Goal: Task Accomplishment & Management: Use online tool/utility

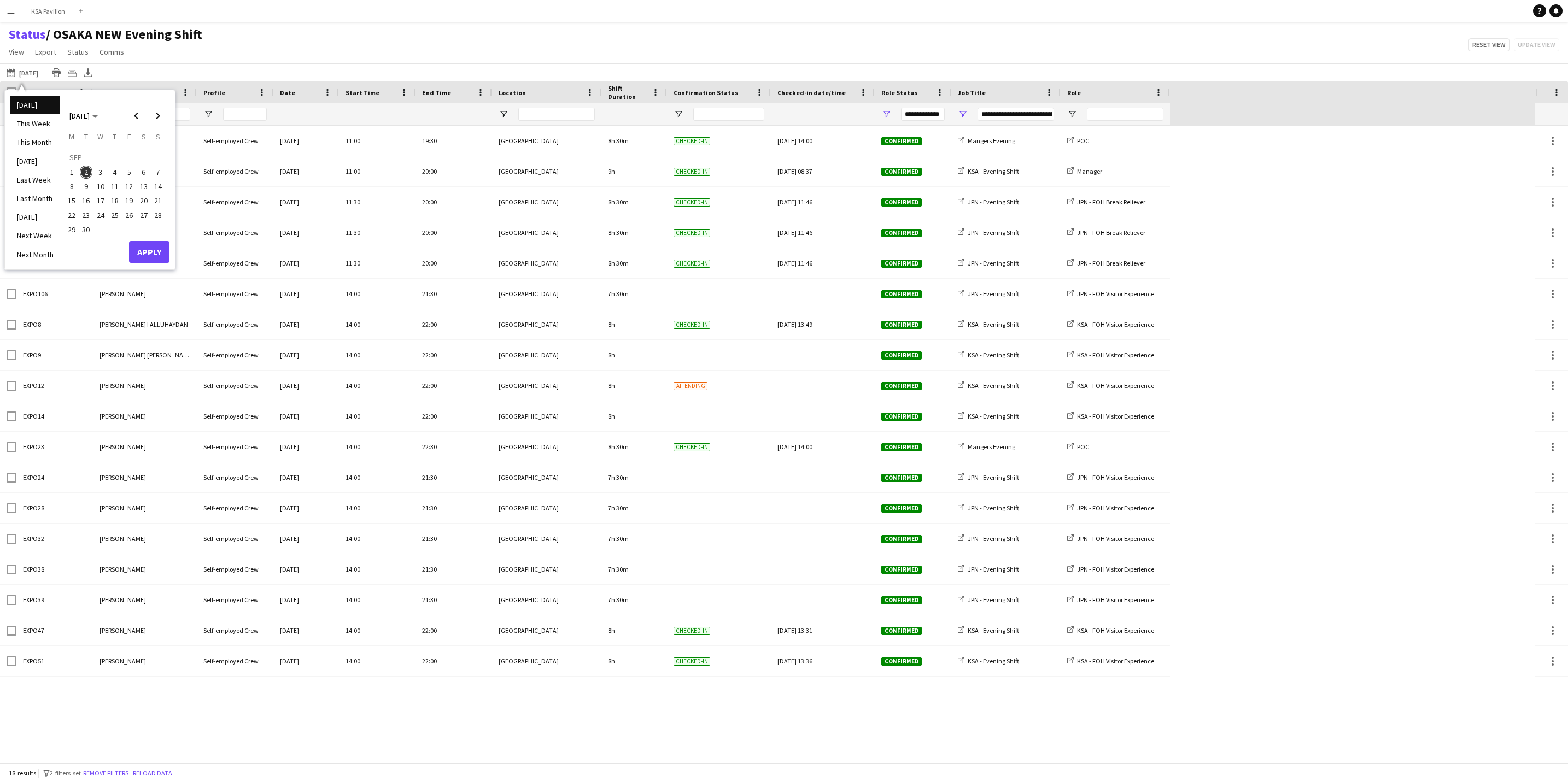
click at [83, 171] on span "2" at bounding box center [86, 172] width 13 height 13
click at [148, 248] on button "Apply" at bounding box center [149, 251] width 41 height 22
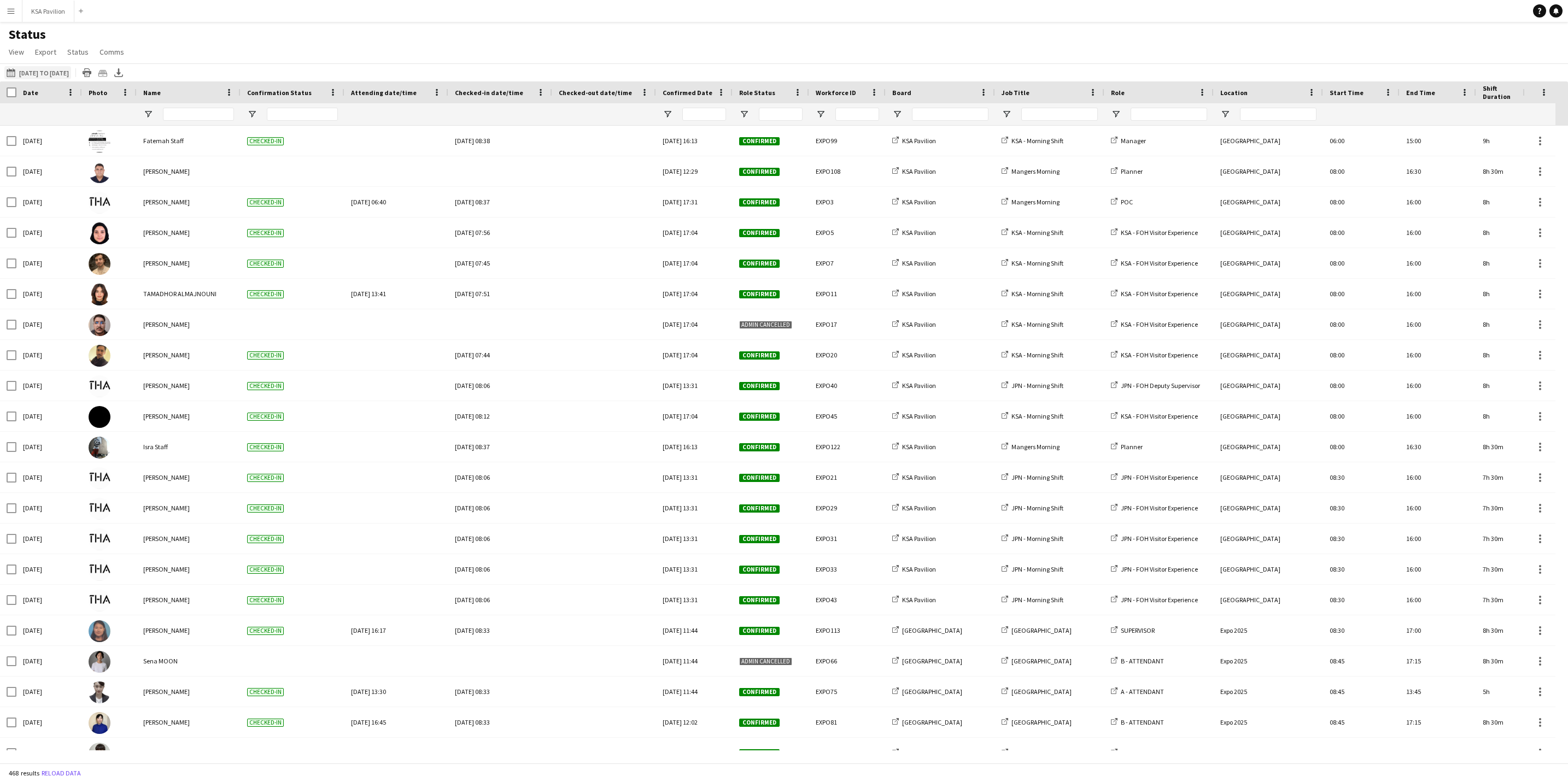
click at [14, 71] on app-icon "02-09-2025 to 08-09-2025" at bounding box center [13, 73] width 13 height 9
click at [8, 35] on h1 "Status" at bounding box center [67, 34] width 135 height 16
click at [15, 53] on span "View" at bounding box center [16, 52] width 15 height 10
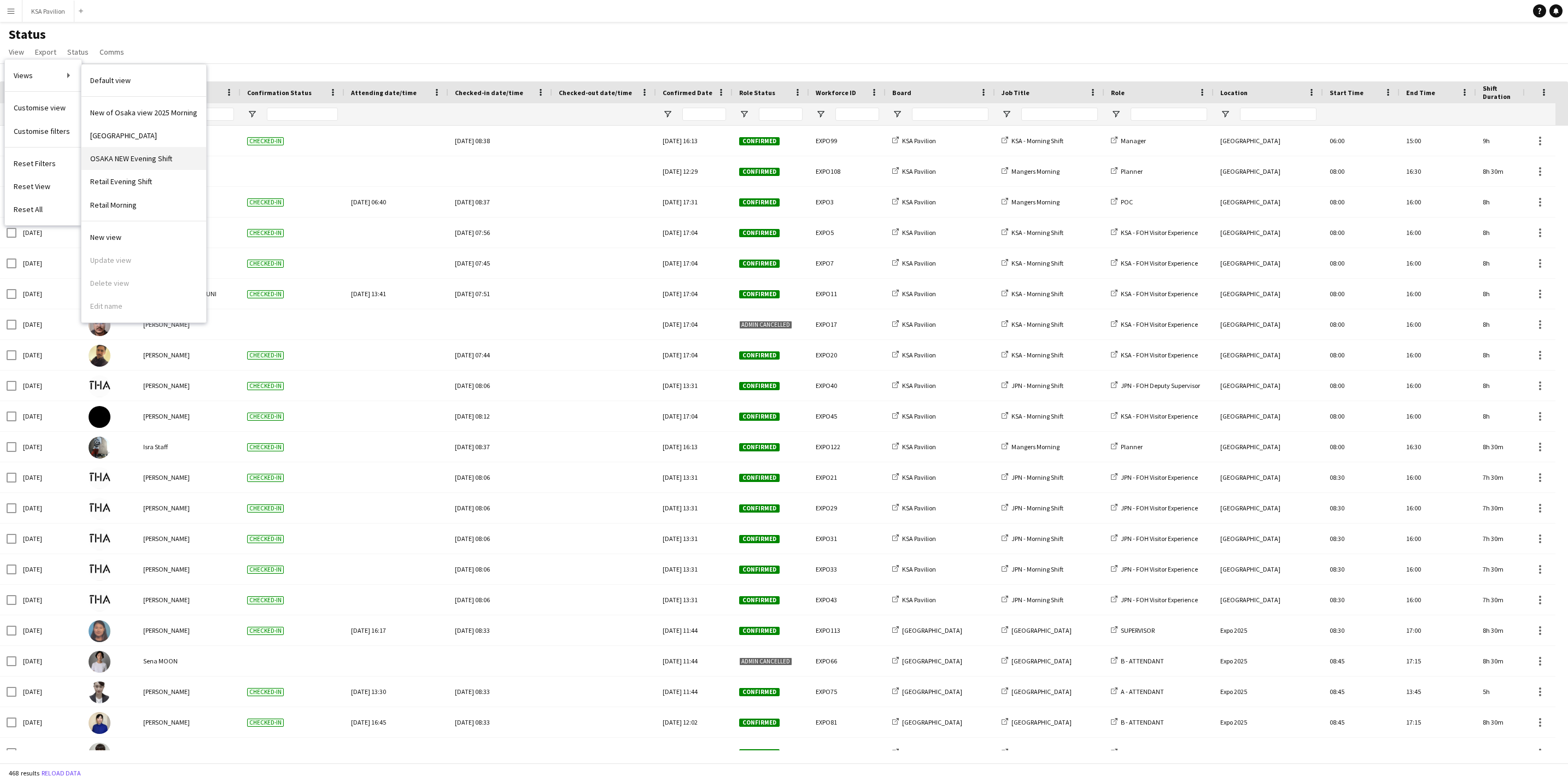
click at [151, 156] on span "OSAKA NEW Evening Shift" at bounding box center [131, 159] width 82 height 10
type input "**********"
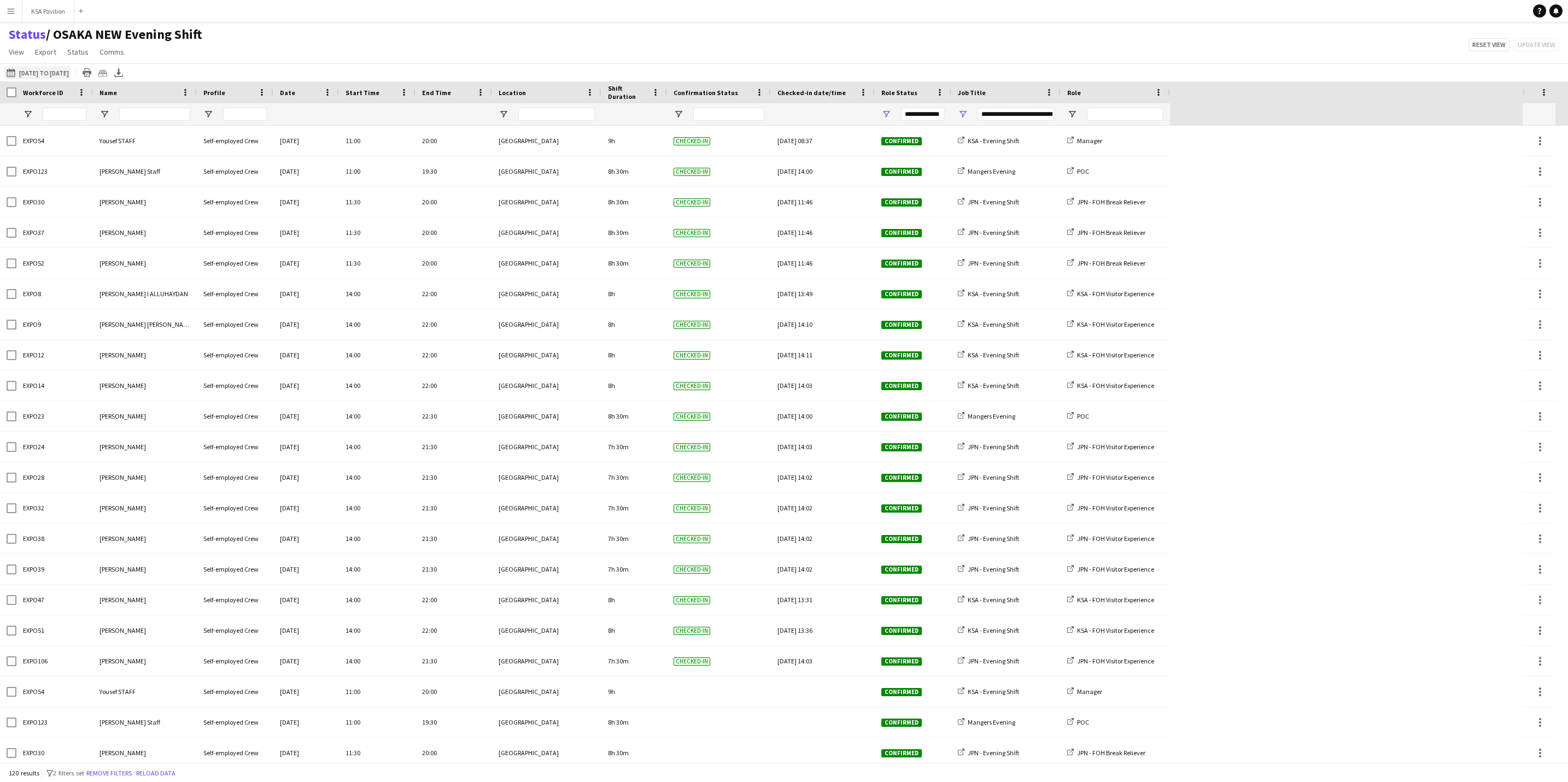
click at [22, 70] on button "02-09-2025 to 08-09-2025 02-09-2025 to 08-09-2025" at bounding box center [38, 72] width 66 height 13
click at [85, 172] on span "2" at bounding box center [86, 172] width 13 height 13
click at [157, 248] on button "Apply" at bounding box center [149, 251] width 41 height 22
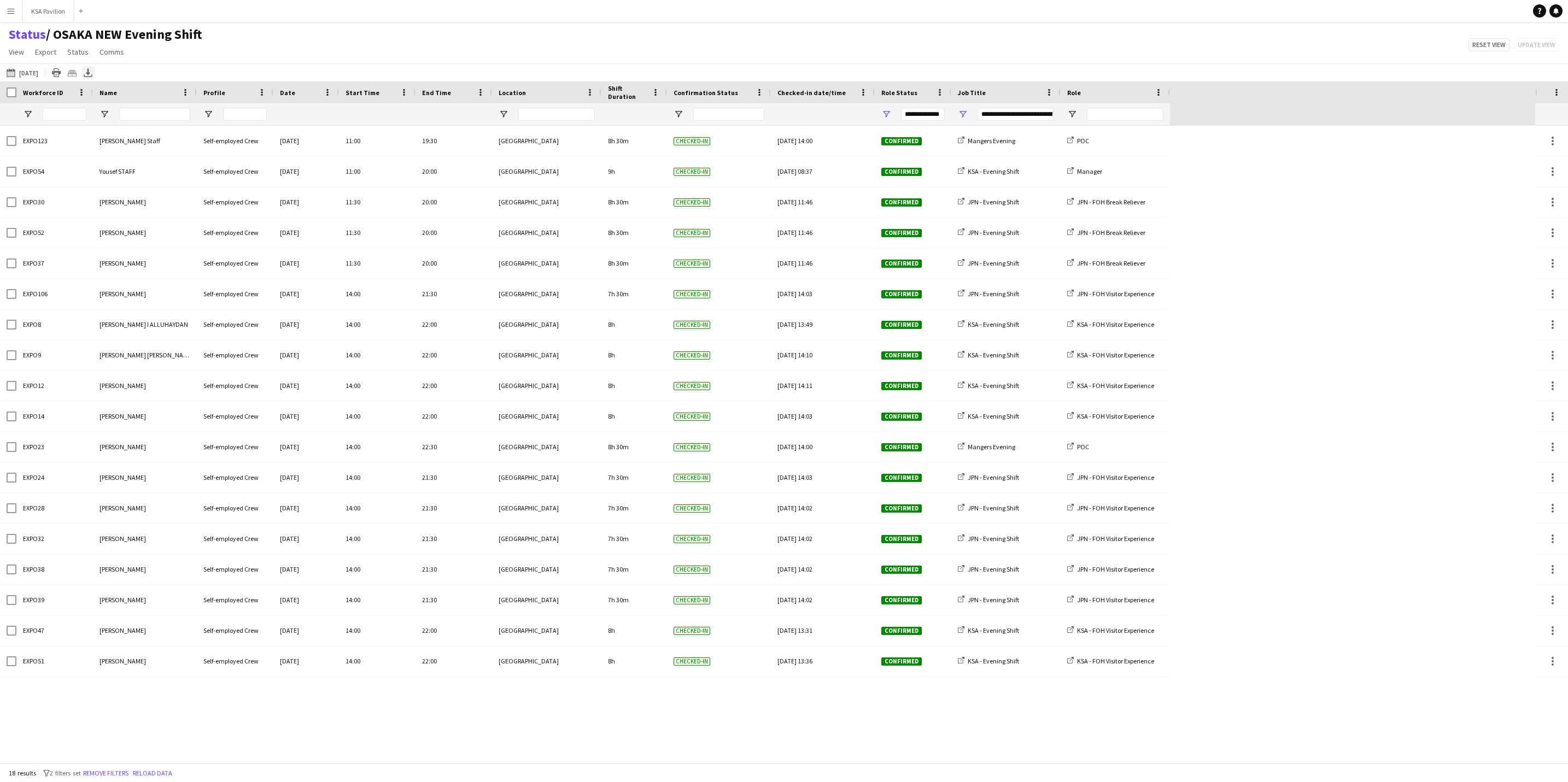
click at [86, 70] on icon "Export XLSX" at bounding box center [88, 73] width 9 height 9
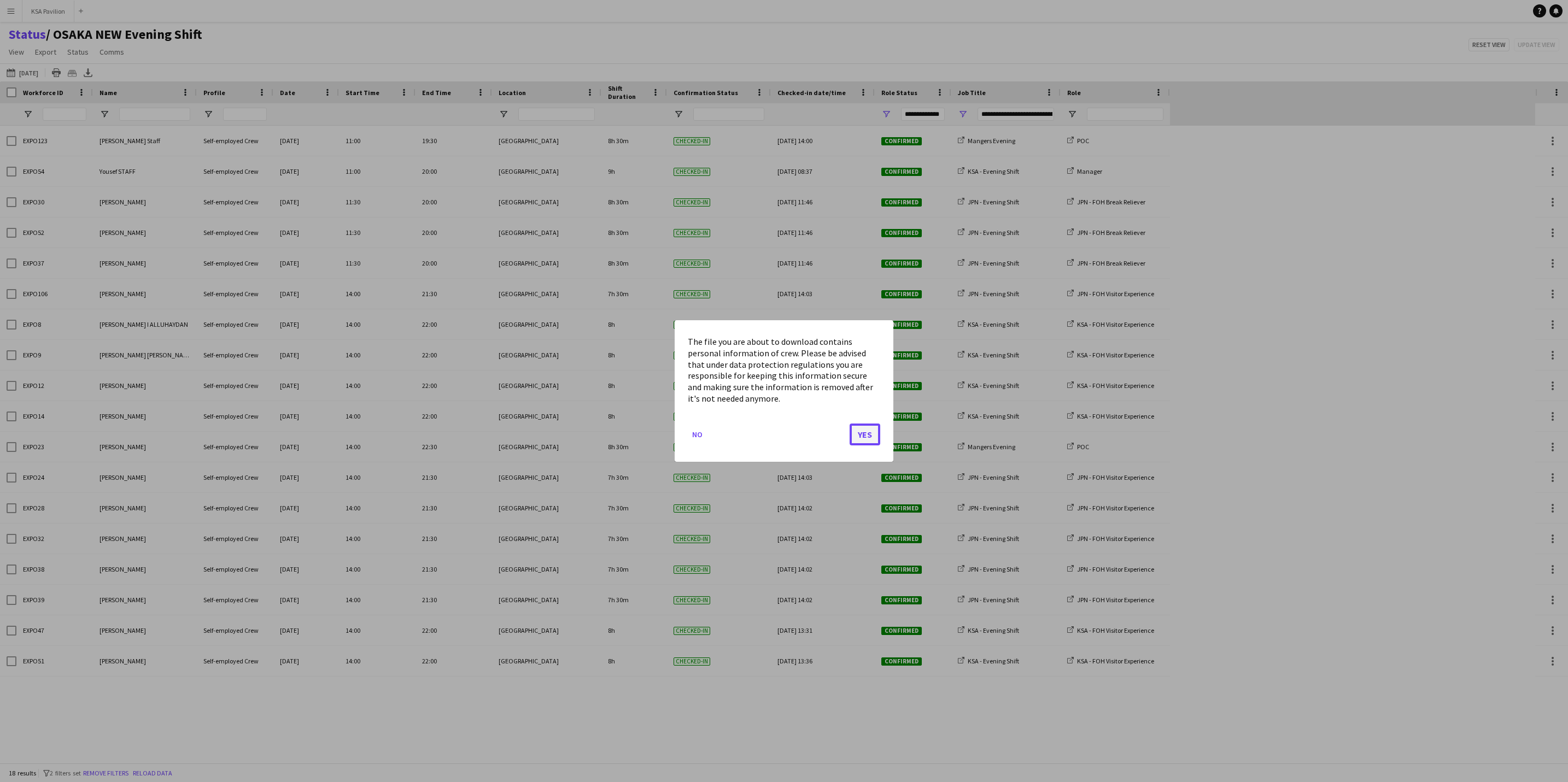
click at [855, 432] on button "Yes" at bounding box center [865, 435] width 31 height 22
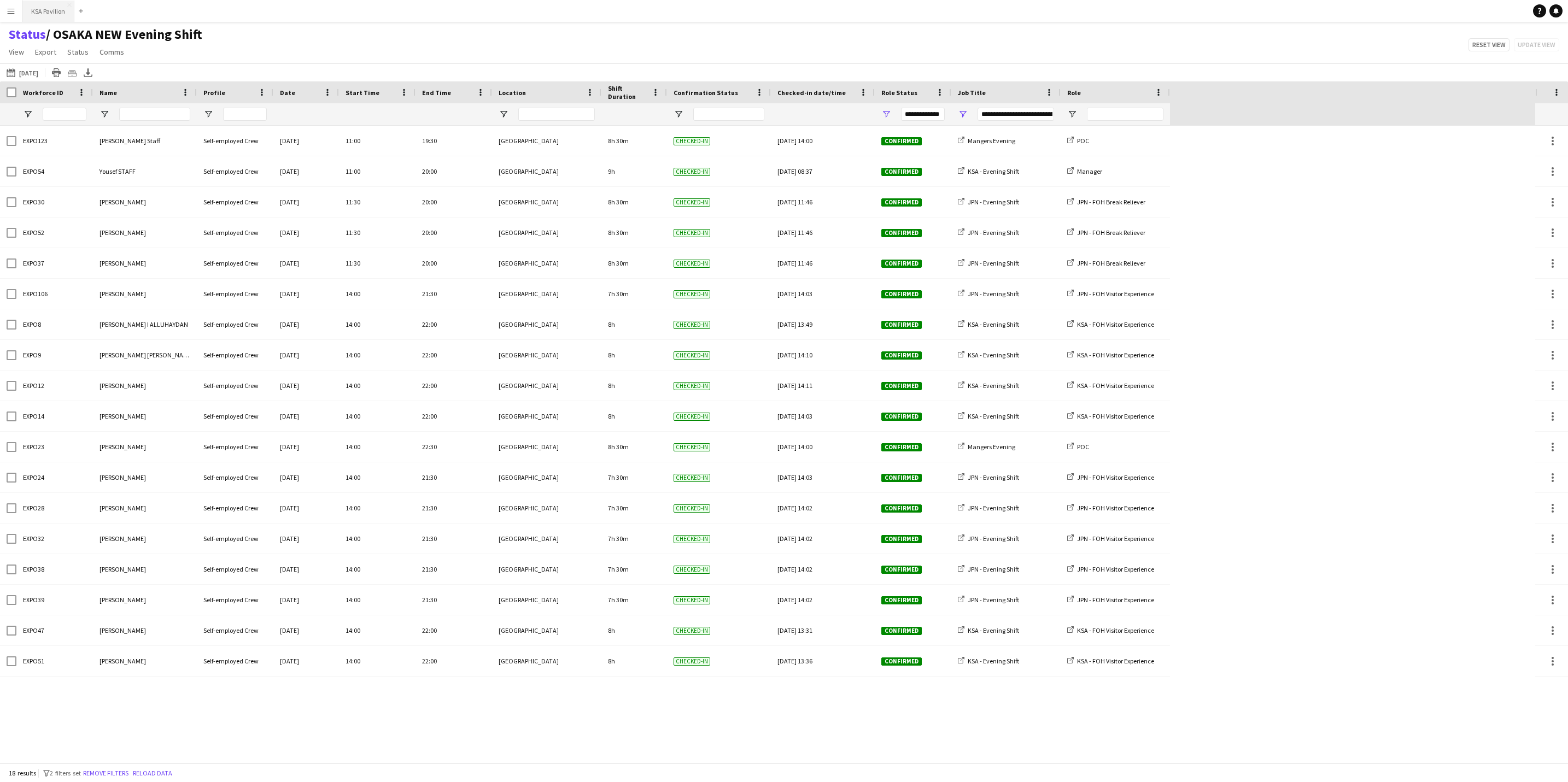
click at [53, 17] on button "KSA Pavilion Close" at bounding box center [48, 11] width 52 height 21
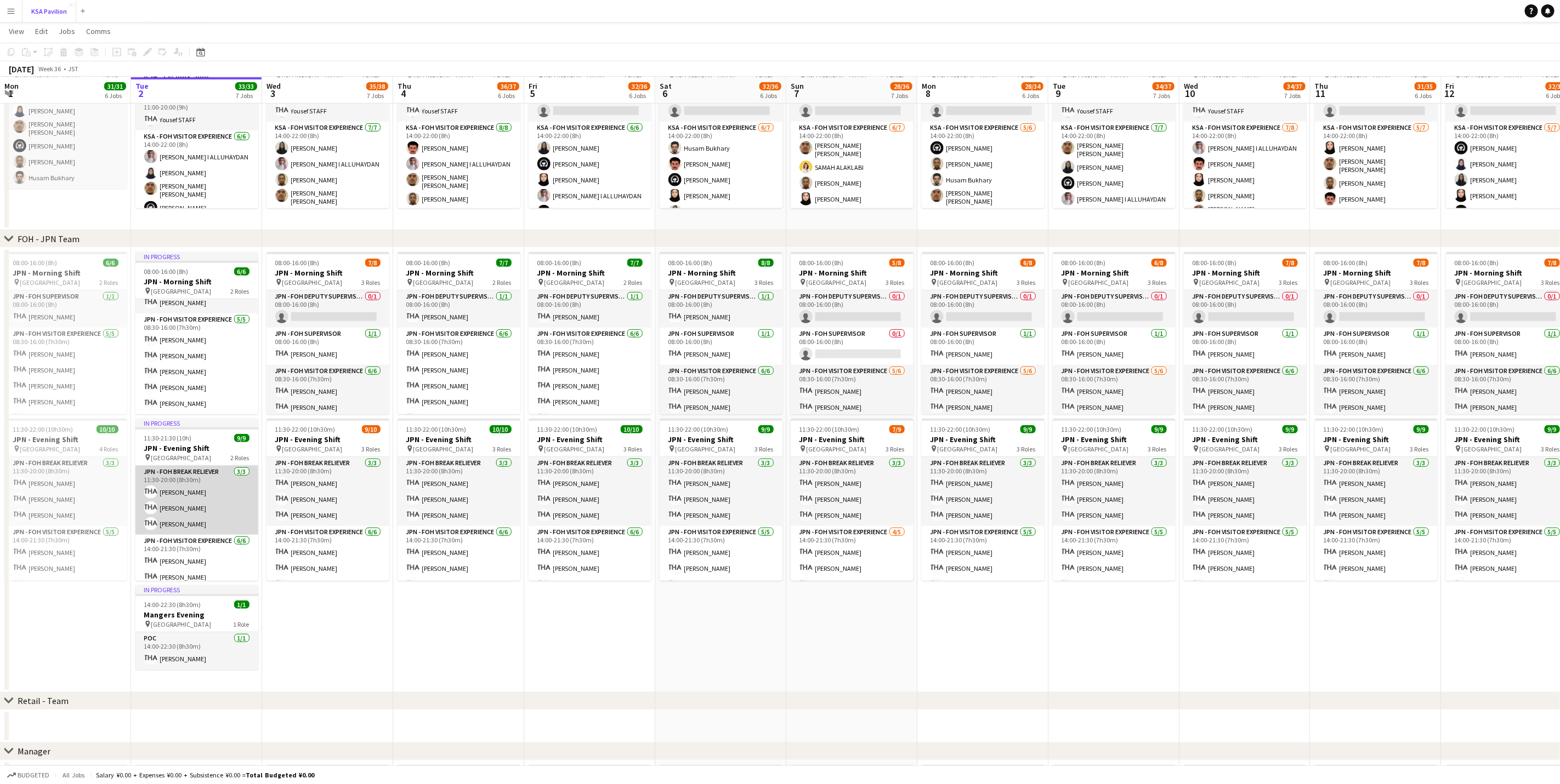
scroll to position [71, 0]
